Goal: Navigation & Orientation: Find specific page/section

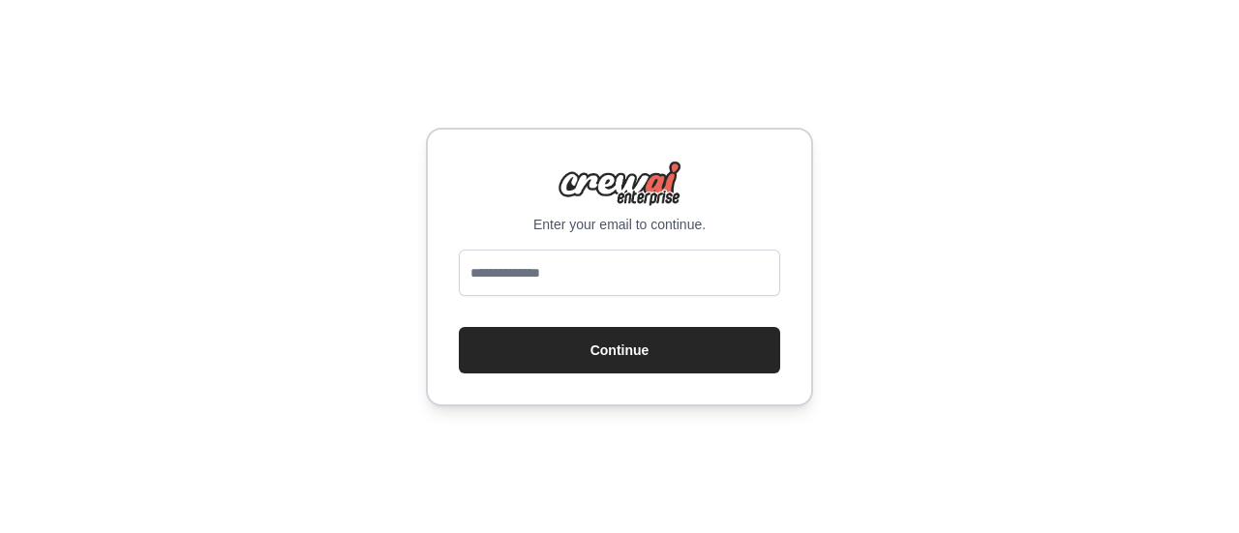
type input "**********"
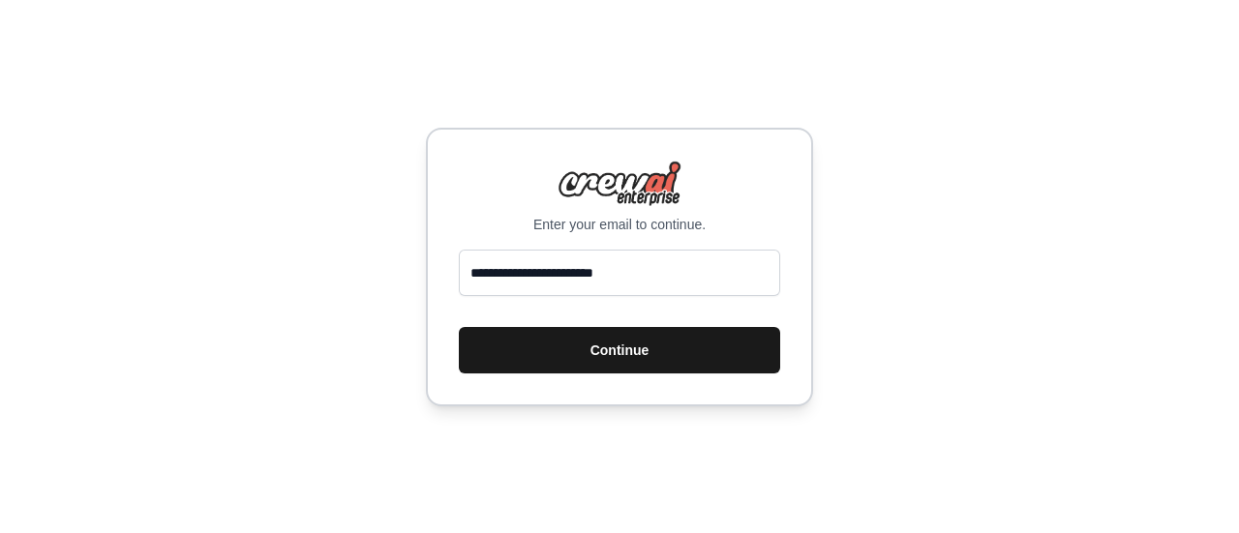
click at [721, 371] on button "Continue" at bounding box center [619, 350] width 321 height 46
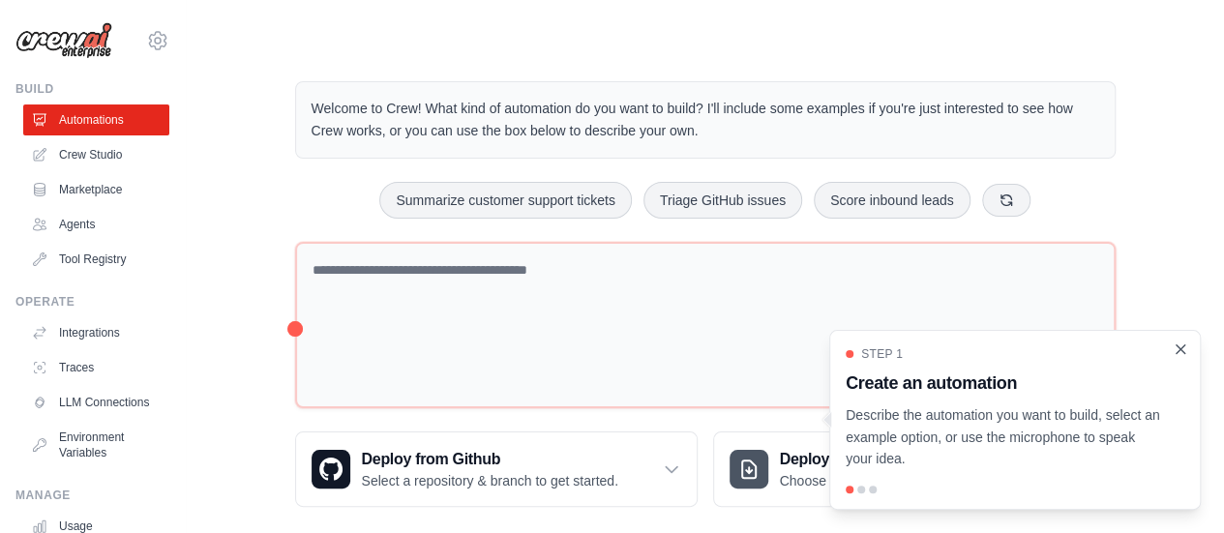
click at [1178, 352] on icon "Close walkthrough" at bounding box center [1181, 349] width 9 height 9
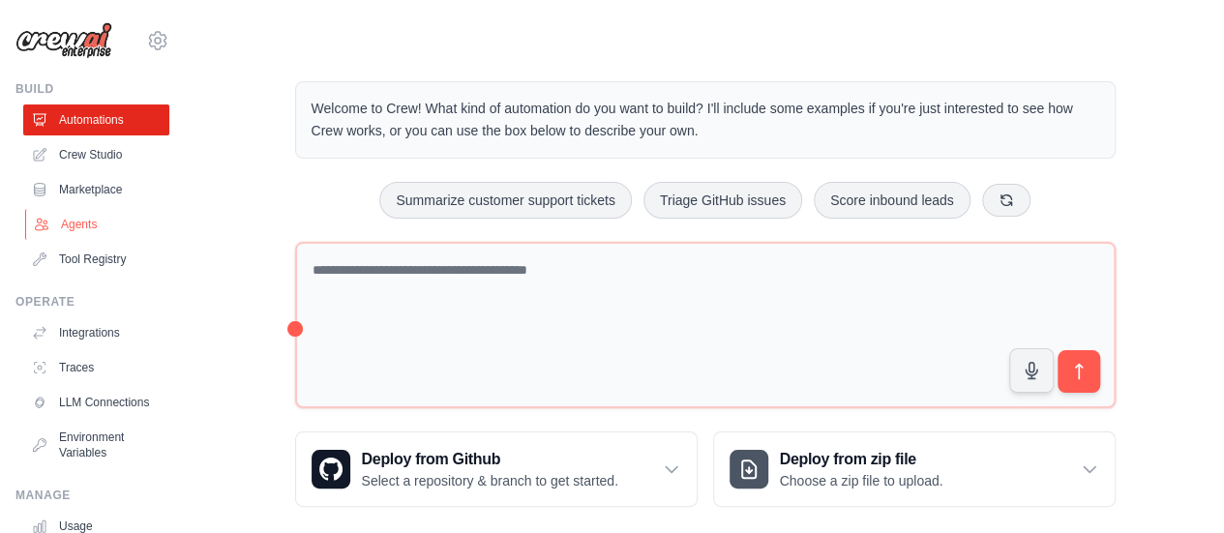
click at [97, 227] on link "Agents" at bounding box center [98, 224] width 146 height 31
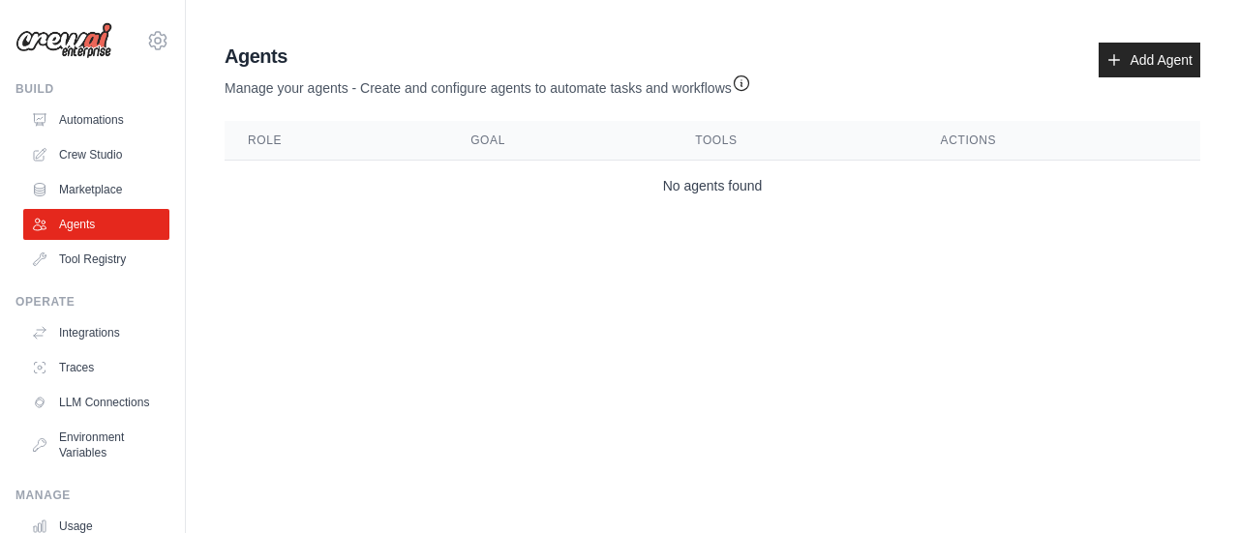
click at [101, 171] on ul "Automations Crew Studio Marketplace Agents Tool Registry" at bounding box center [96, 190] width 146 height 170
click at [103, 166] on link "Crew Studio" at bounding box center [98, 154] width 146 height 31
